Goal: Transaction & Acquisition: Purchase product/service

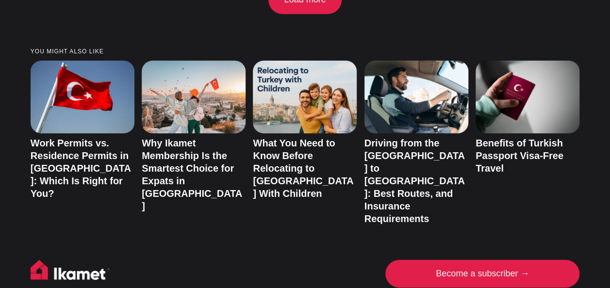
scroll to position [1911, 0]
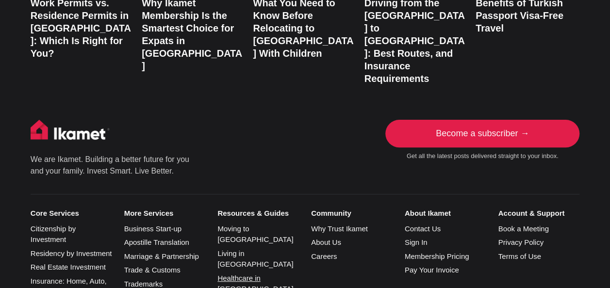
click at [278, 274] on link "Healthcare in Turkiye" at bounding box center [255, 283] width 76 height 19
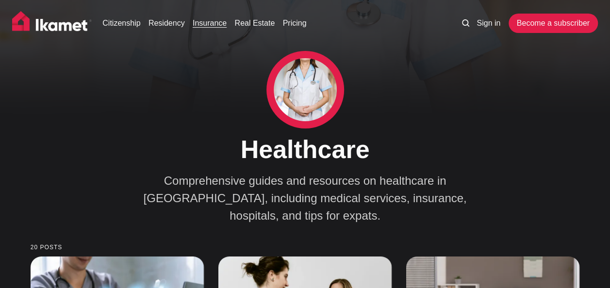
click at [214, 25] on link "Insurance" at bounding box center [210, 23] width 34 height 12
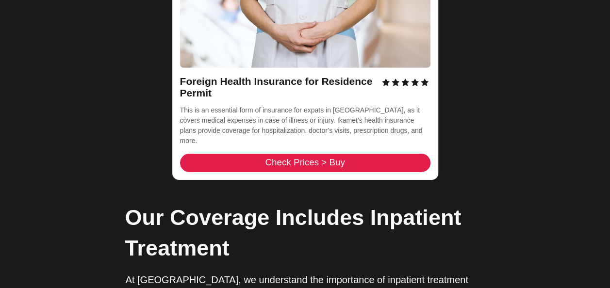
scroll to position [1489, 0]
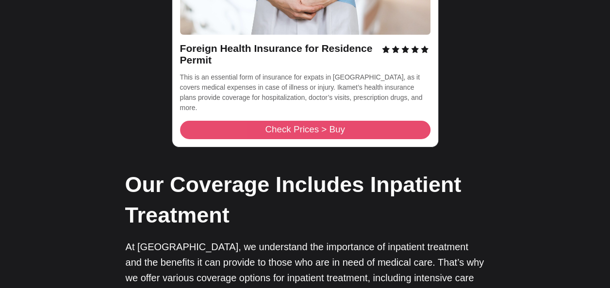
click at [374, 121] on link "Check Prices > Buy" at bounding box center [305, 130] width 250 height 18
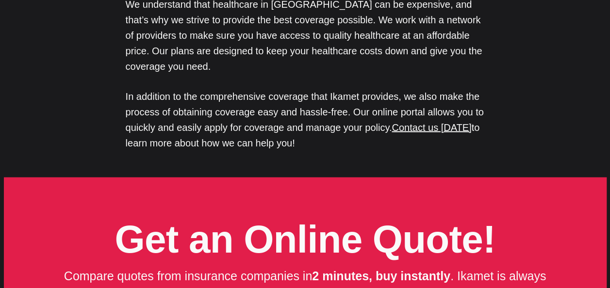
scroll to position [1059, 0]
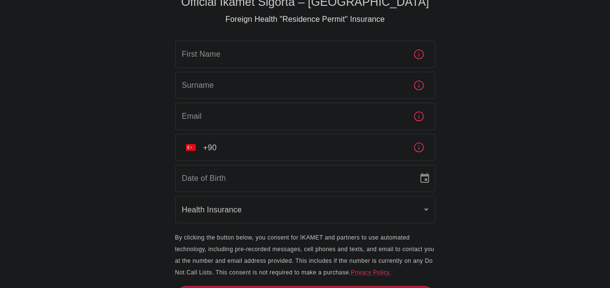
scroll to position [44, 0]
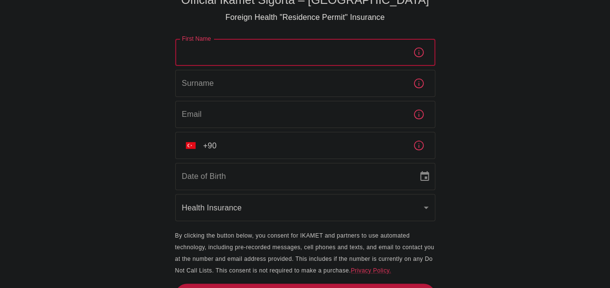
click at [266, 62] on input "First Name" at bounding box center [290, 52] width 230 height 27
type input "ahsan ahmed"
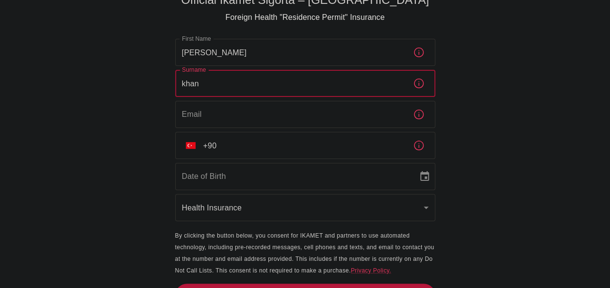
type input "khan"
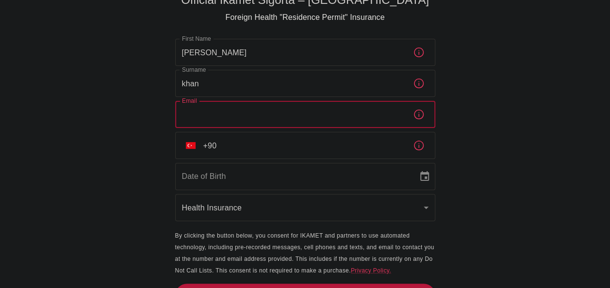
click at [268, 112] on input "Email" at bounding box center [290, 114] width 230 height 27
type input "ahsan_ak8@outlook.com"
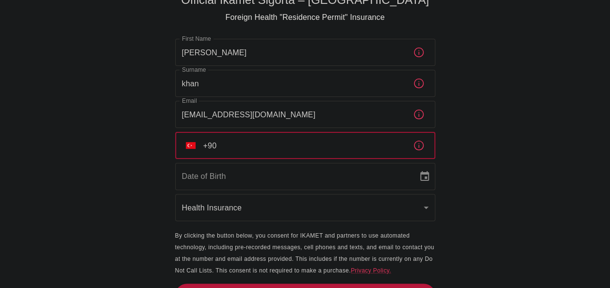
click at [295, 148] on input "+90" at bounding box center [304, 145] width 202 height 27
click at [295, 148] on input "+90 506 274 03 36" at bounding box center [304, 145] width 202 height 27
click at [218, 147] on input "+90 506 274 03 36" at bounding box center [304, 145] width 202 height 27
drag, startPoint x: 218, startPoint y: 147, endPoint x: 273, endPoint y: 138, distance: 55.4
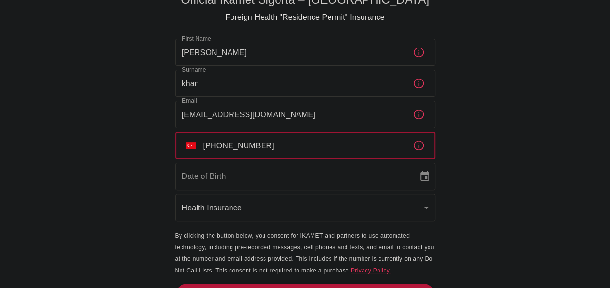
click at [273, 138] on input "+90 506 274 03 36" at bounding box center [304, 145] width 202 height 27
type input "+90 501 329 11 89"
click at [291, 176] on input "Date of Birth" at bounding box center [293, 176] width 236 height 27
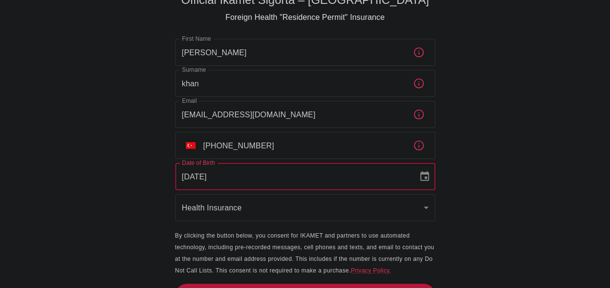
type input "31/05/1986"
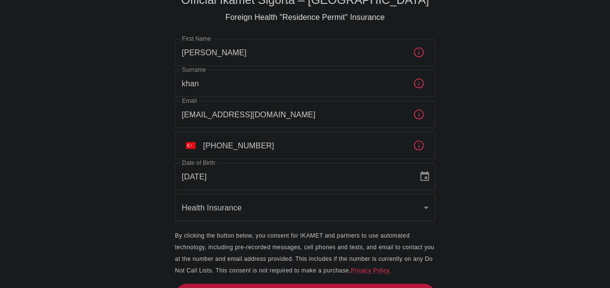
click at [490, 198] on div "Official Ikamet Sigorta – Turkey Foreign Health "Residence Permit" Insurance Fi…" at bounding box center [305, 133] width 610 height 355
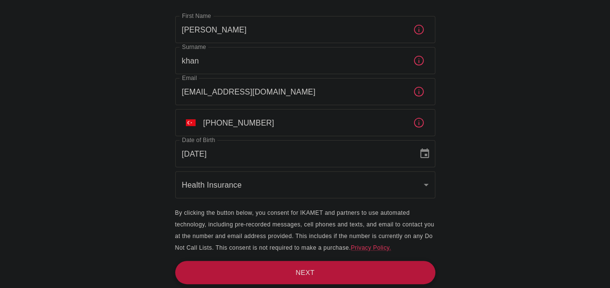
click at [298, 270] on button "Next" at bounding box center [305, 273] width 260 height 24
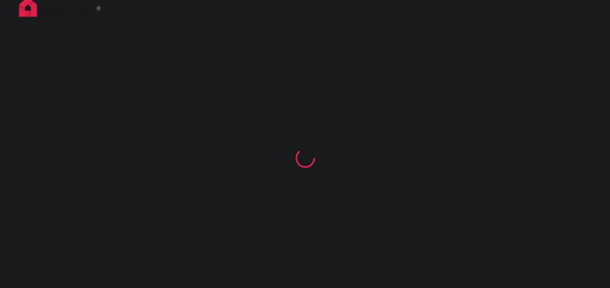
scroll to position [3, 0]
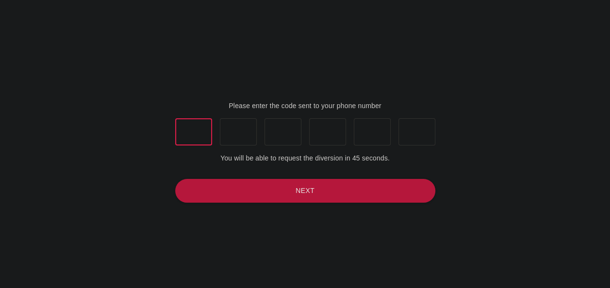
click at [198, 124] on input "text" at bounding box center [193, 131] width 37 height 27
type input "1"
type input "3"
type input "0"
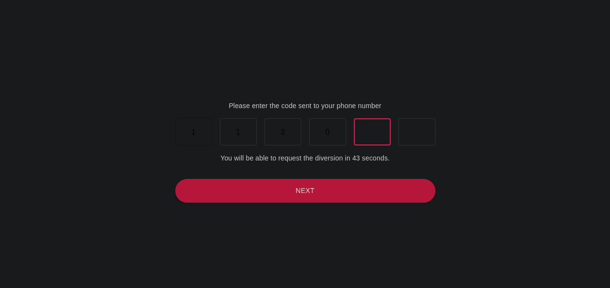
type input "7"
type input "1"
click at [283, 203] on div "Please enter the code sent to your phone number 1 ​ 1 ​ 3 ​ 0 ​ 7 ​ 1 ​ You wil…" at bounding box center [305, 152] width 268 height 288
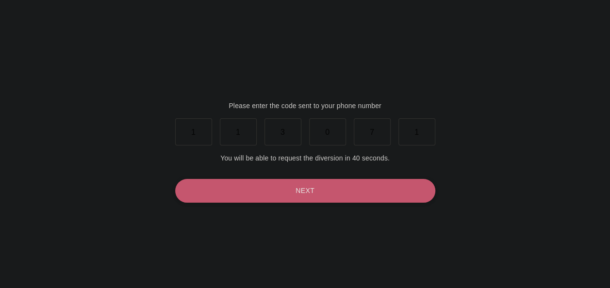
click at [303, 197] on button "Next" at bounding box center [305, 191] width 260 height 24
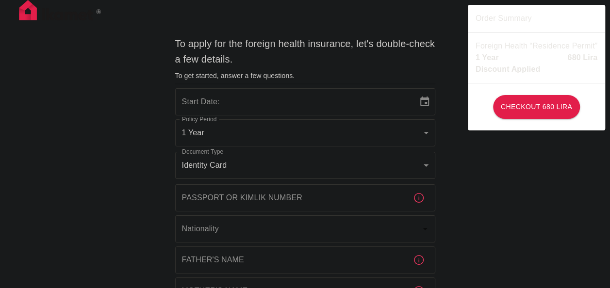
type input "b7343ef8-d55e-4554-96a8-76e30347e985"
type input "08/10/2025"
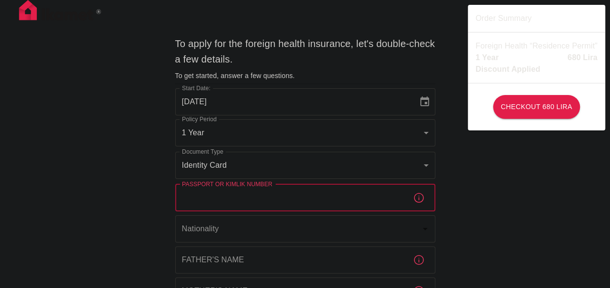
click at [303, 197] on input "Passport or Kimlik Number" at bounding box center [290, 197] width 230 height 27
type input "99123706210"
click at [266, 198] on input "99123706210" at bounding box center [290, 197] width 230 height 27
click at [298, 222] on input "Nationality" at bounding box center [292, 229] width 224 height 18
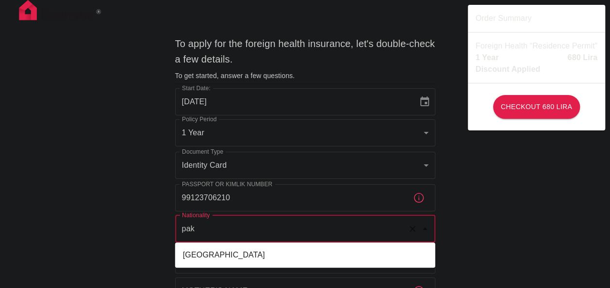
click at [261, 253] on li "Pakistan" at bounding box center [305, 255] width 260 height 17
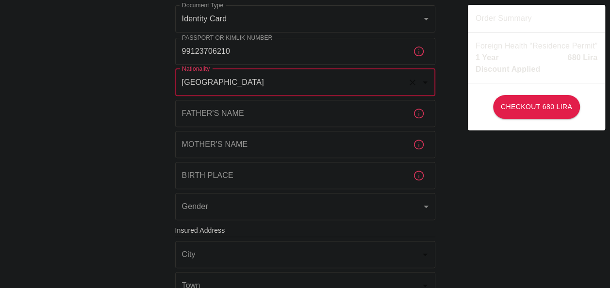
scroll to position [153, 0]
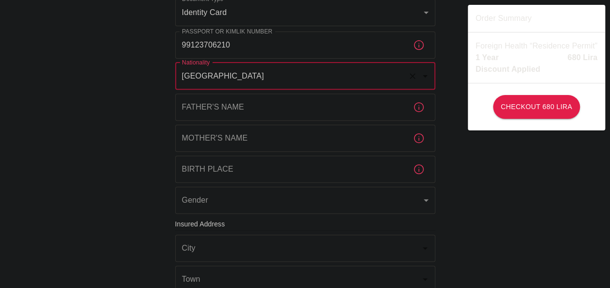
type input "Pakistan"
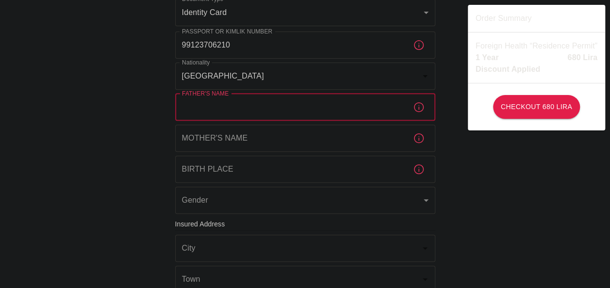
click at [326, 107] on input "Father's Name" at bounding box center [290, 107] width 230 height 27
type input "a"
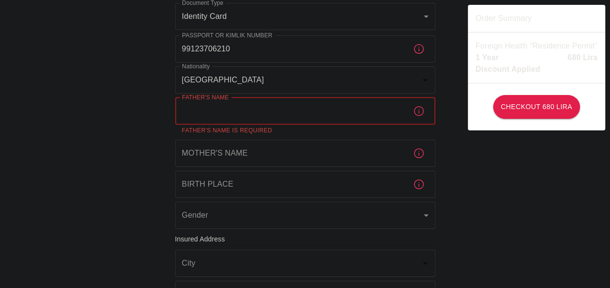
scroll to position [181, 0]
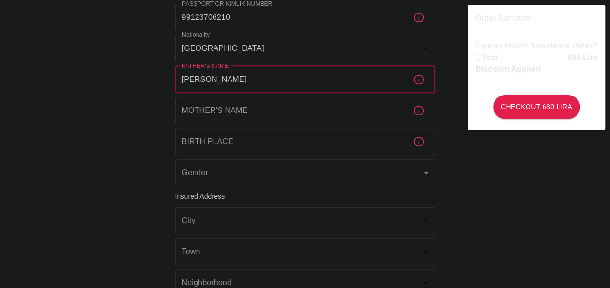
type input "anwar ahmed khan"
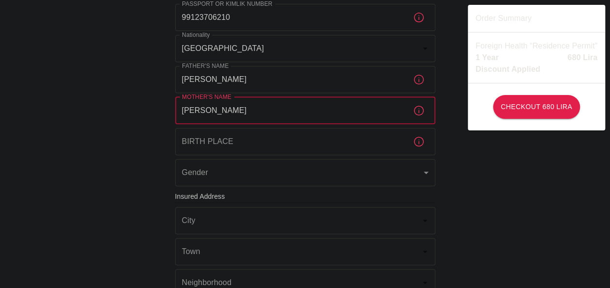
type input "parveen anwar"
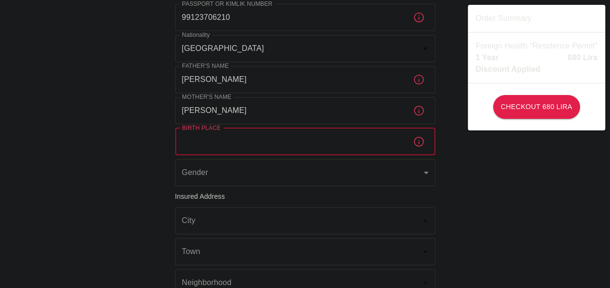
click at [345, 138] on input "Birth Place" at bounding box center [290, 141] width 230 height 27
click at [345, 138] on input "karachi" at bounding box center [290, 141] width 230 height 27
type input "p"
type input "karachi , pakistan"
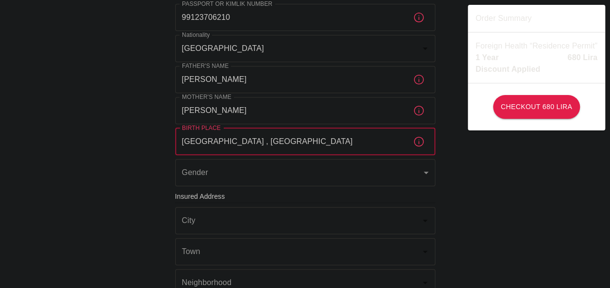
click at [372, 181] on body "To apply for the foreign health insurance, let's double-check a few details. To…" at bounding box center [305, 195] width 610 height 752
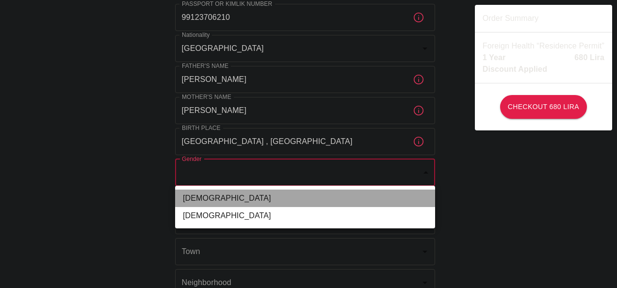
click at [334, 200] on li "Male" at bounding box center [305, 198] width 260 height 17
type input "male"
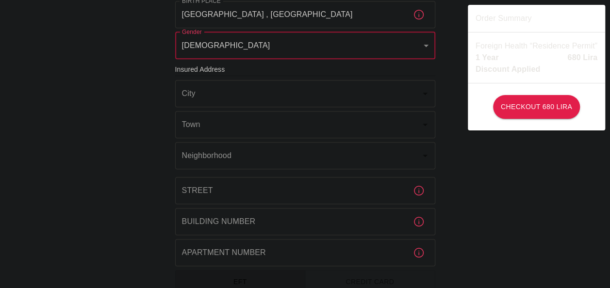
scroll to position [319, 0]
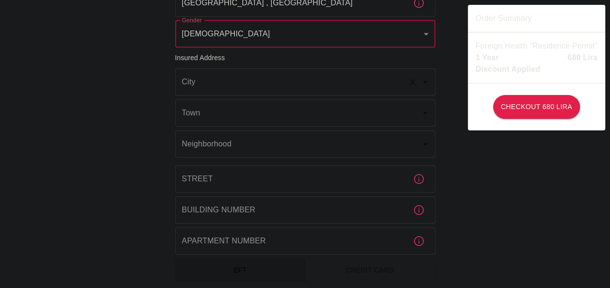
click at [317, 79] on input "City" at bounding box center [292, 82] width 224 height 18
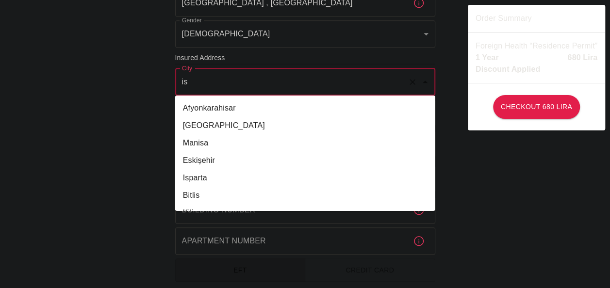
click at [247, 121] on li "İstanbul" at bounding box center [305, 125] width 260 height 17
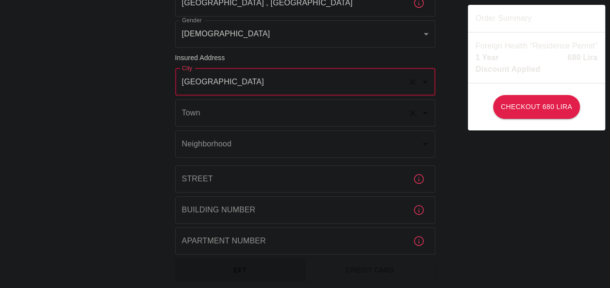
type input "İstanbul"
click at [276, 118] on input "Town" at bounding box center [292, 113] width 224 height 18
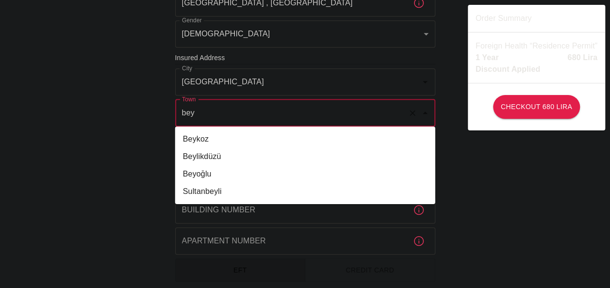
click at [200, 176] on li "Beyoğlu" at bounding box center [305, 173] width 260 height 17
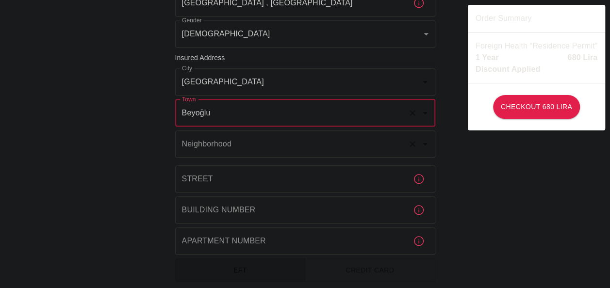
type input "Beyoğlu"
click at [268, 148] on input "Neighborhood" at bounding box center [292, 144] width 224 height 18
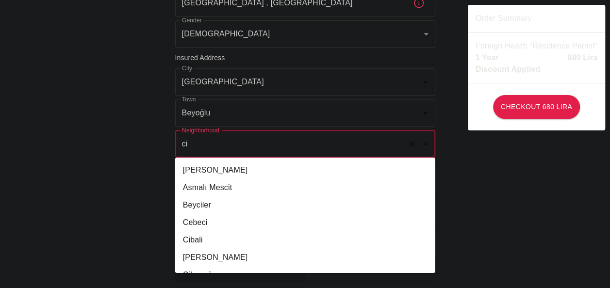
scroll to position [17, 0]
drag, startPoint x: 268, startPoint y: 148, endPoint x: 206, endPoint y: 234, distance: 105.6
click at [206, 234] on body "To apply for the foreign health insurance, let's double-check a few details. To…" at bounding box center [305, 57] width 610 height 752
click at [206, 234] on li "Cihangir" at bounding box center [305, 239] width 260 height 17
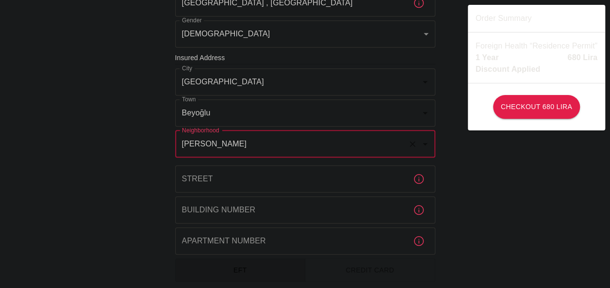
type input "Cihangir"
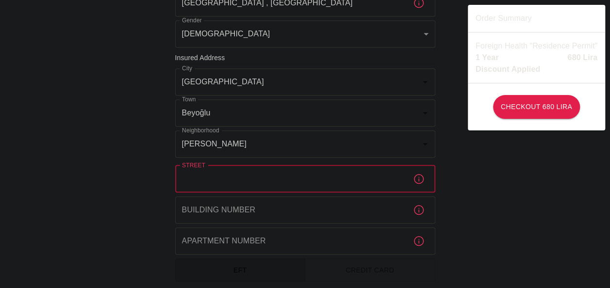
click at [309, 170] on input "Street" at bounding box center [290, 178] width 230 height 27
type input "somuncu sk"
click at [280, 211] on input "Building Number" at bounding box center [290, 210] width 230 height 27
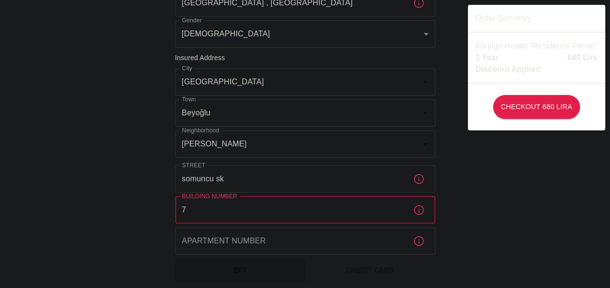
type input "7"
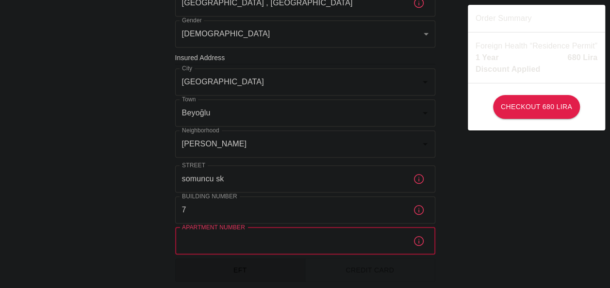
click at [258, 246] on input "Apartment Number" at bounding box center [290, 241] width 230 height 27
type input "1"
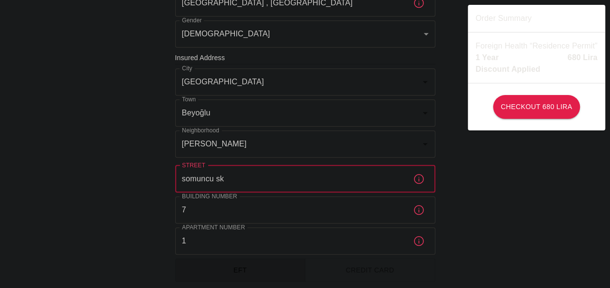
click at [261, 178] on input "somuncu sk" at bounding box center [290, 178] width 230 height 27
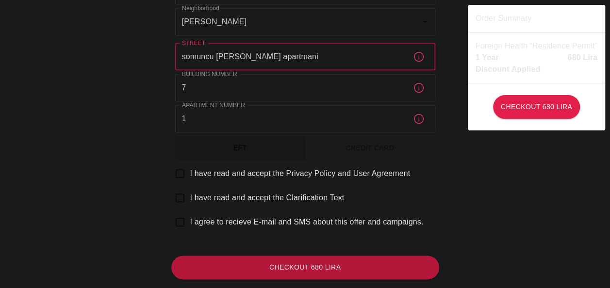
scroll to position [445, 0]
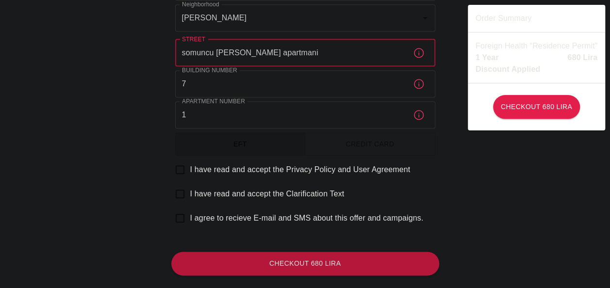
type input "somuncu sk sen apartmani"
click at [178, 168] on input "I have read and accept the Privacy Policy and User Agreement" at bounding box center [180, 170] width 20 height 20
checkbox input "true"
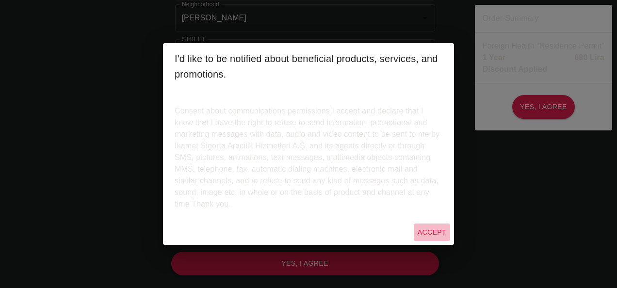
click at [425, 231] on button "Accept" at bounding box center [432, 233] width 36 height 18
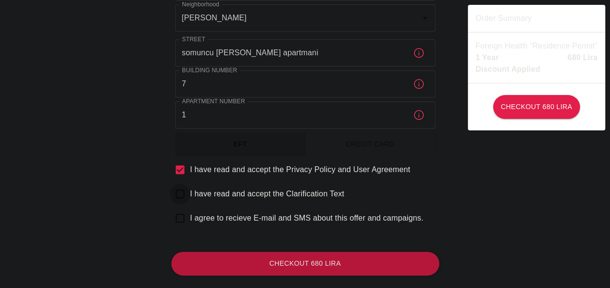
click at [184, 191] on input "I have read and accept the Clarification Text" at bounding box center [180, 194] width 20 height 20
checkbox input "true"
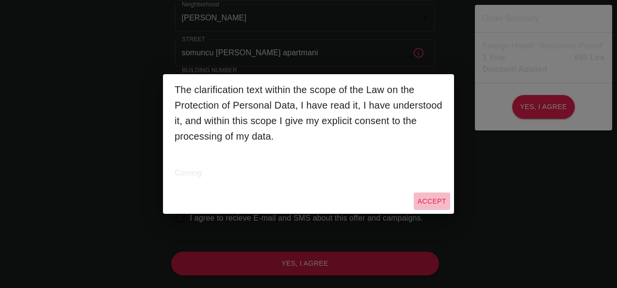
click at [441, 196] on button "Accept" at bounding box center [432, 202] width 36 height 18
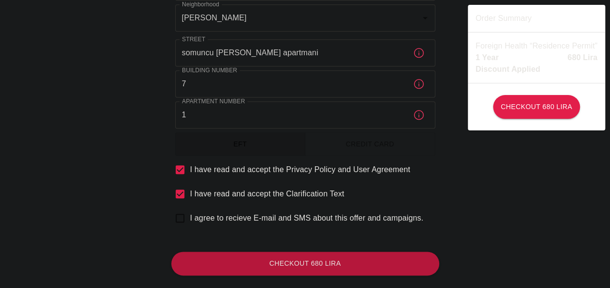
click at [185, 216] on input "I agree to recieve E-mail and SMS about this offer and campaigns." at bounding box center [180, 218] width 20 height 20
checkbox input "true"
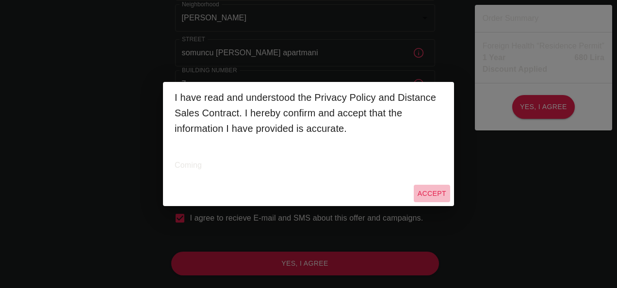
click at [433, 195] on button "Accept" at bounding box center [432, 194] width 36 height 18
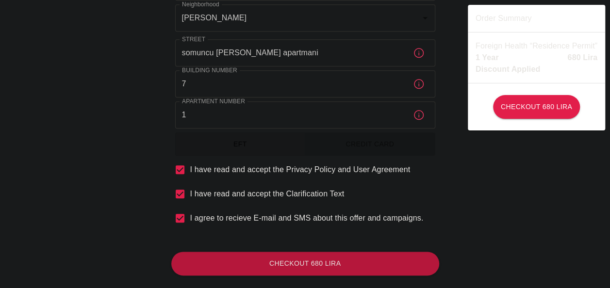
click at [385, 141] on button "Credit Card" at bounding box center [370, 144] width 131 height 24
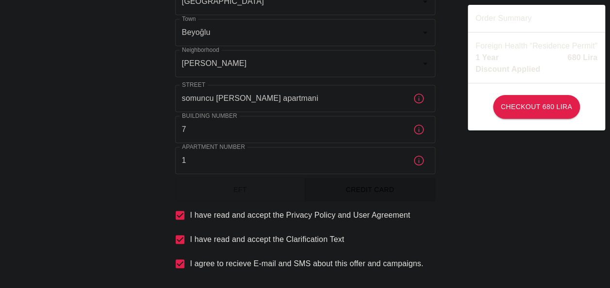
scroll to position [463, 0]
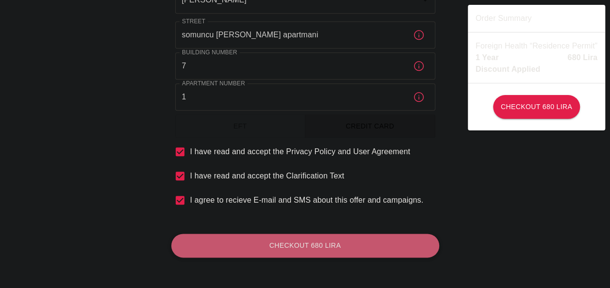
click at [381, 249] on button "Checkout 680 Lira" at bounding box center [305, 246] width 268 height 24
